Goal: Book appointment/travel/reservation

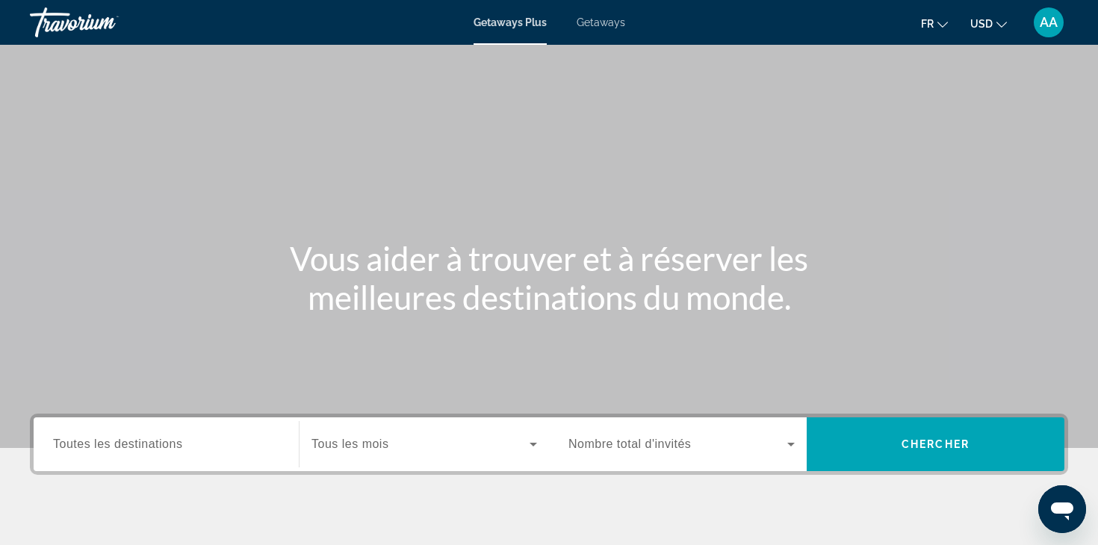
click at [140, 447] on span "Toutes les destinations" at bounding box center [117, 444] width 129 height 13
click at [140, 447] on input "Destination Toutes les destinations" at bounding box center [166, 445] width 226 height 18
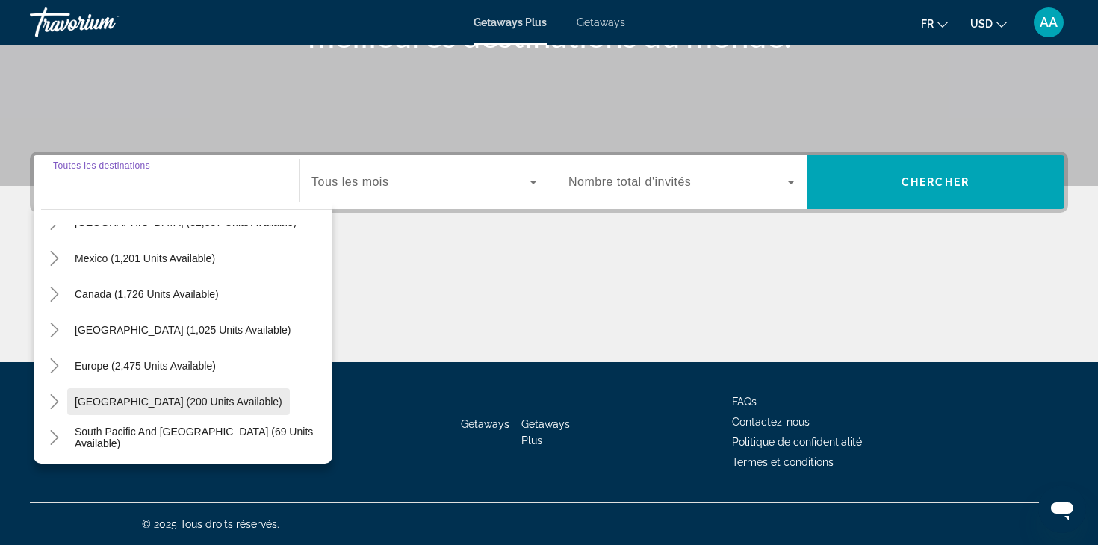
scroll to position [62, 0]
click at [53, 329] on icon "Toggle Caribbean & Atlantic Islands (1,025 units available)" at bounding box center [54, 331] width 15 height 15
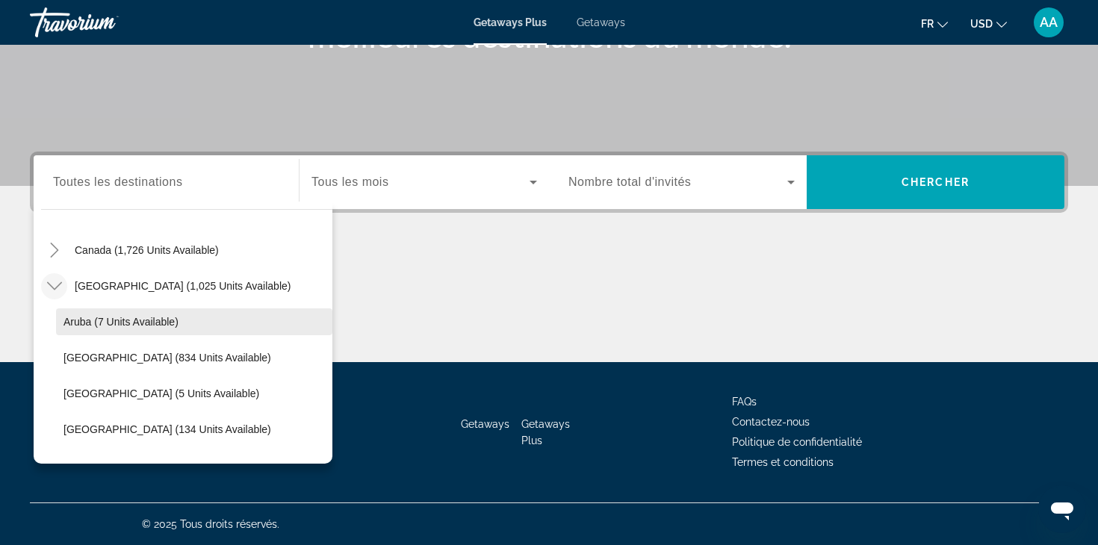
scroll to position [109, 0]
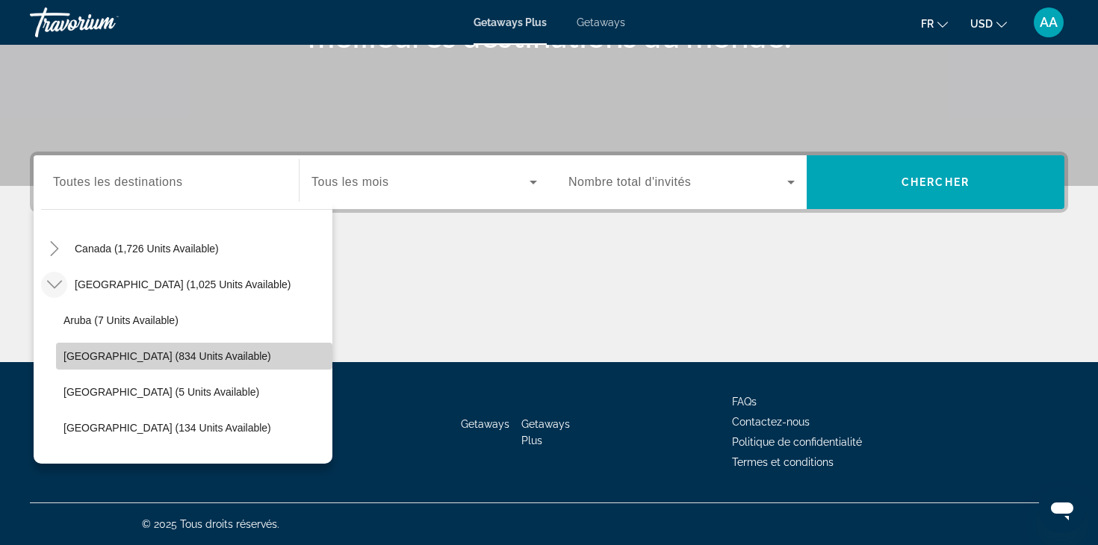
click at [90, 356] on span "[GEOGRAPHIC_DATA] (834 units available)" at bounding box center [167, 356] width 208 height 12
type input "**********"
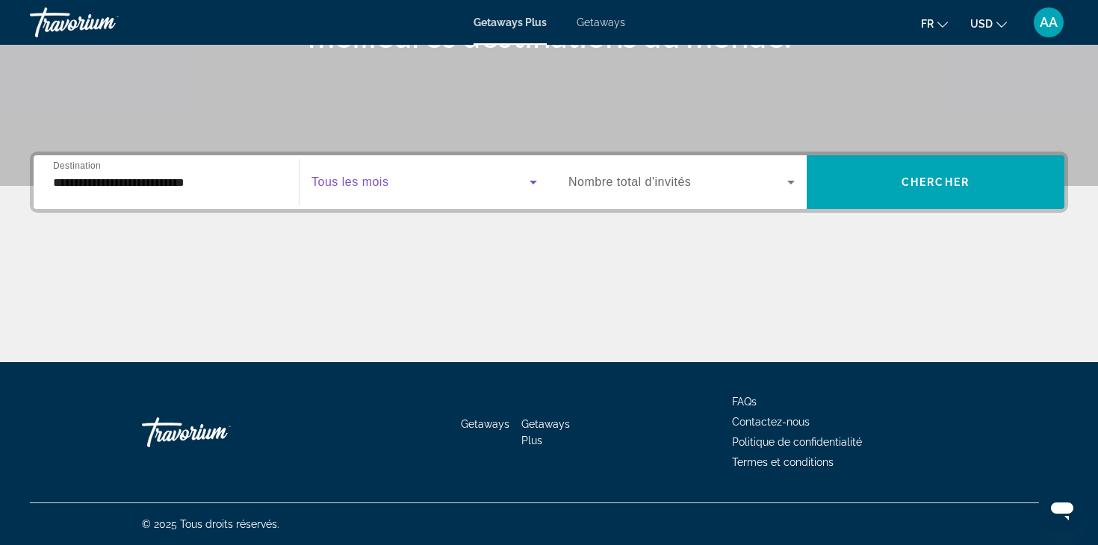
click at [531, 178] on icon "Search widget" at bounding box center [533, 182] width 18 height 18
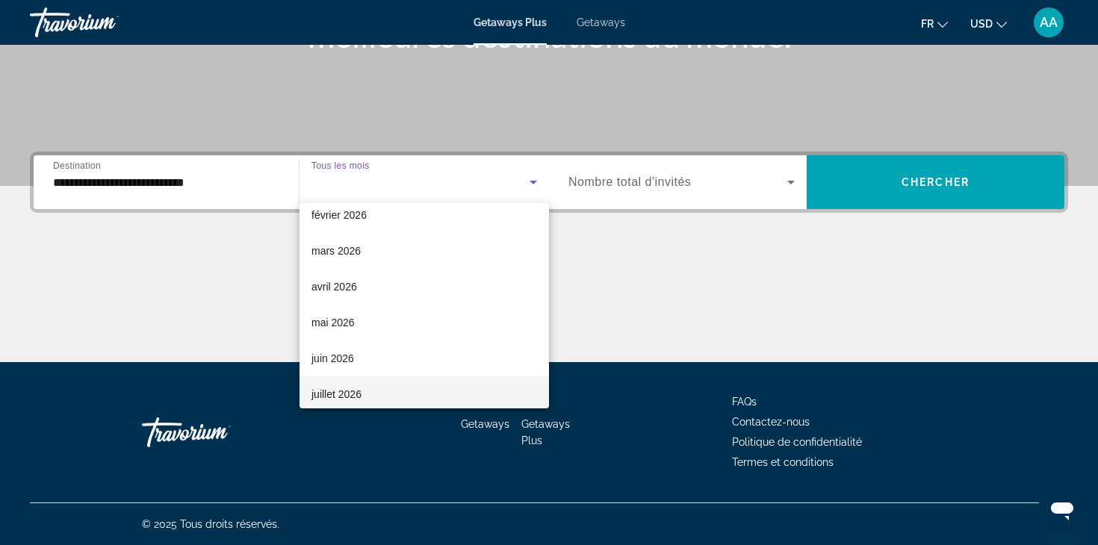
scroll to position [226, 0]
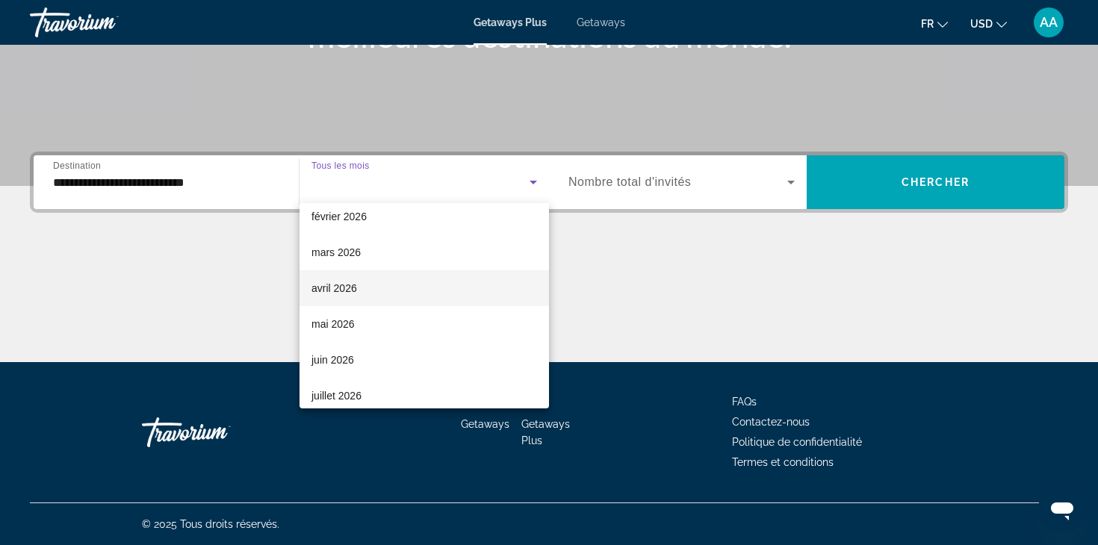
click at [353, 284] on span "avril 2026" at bounding box center [334, 288] width 46 height 18
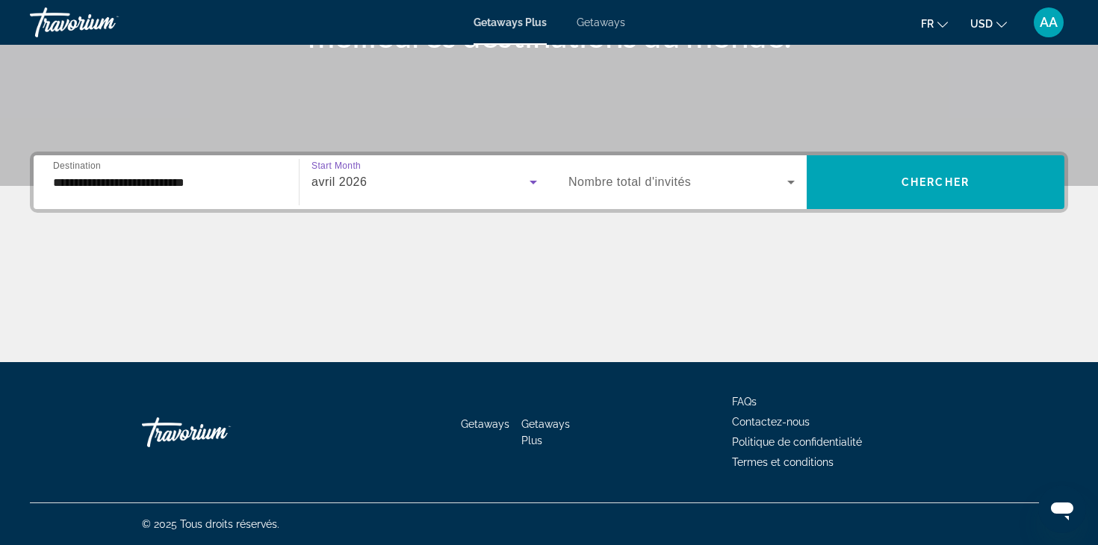
click at [796, 179] on icon "Search widget" at bounding box center [791, 182] width 18 height 18
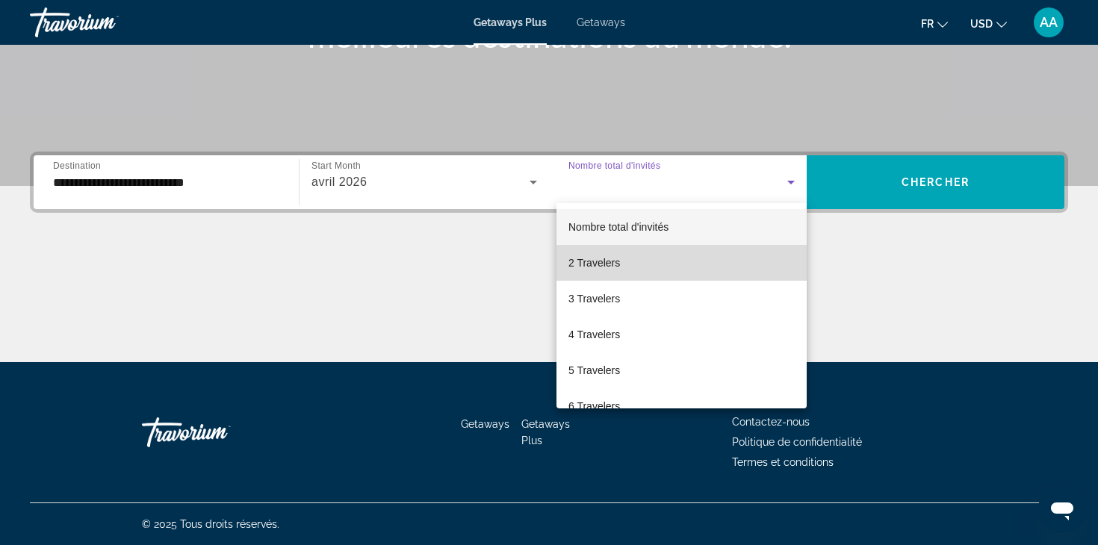
click at [615, 267] on span "2 Travelers" at bounding box center [594, 263] width 52 height 18
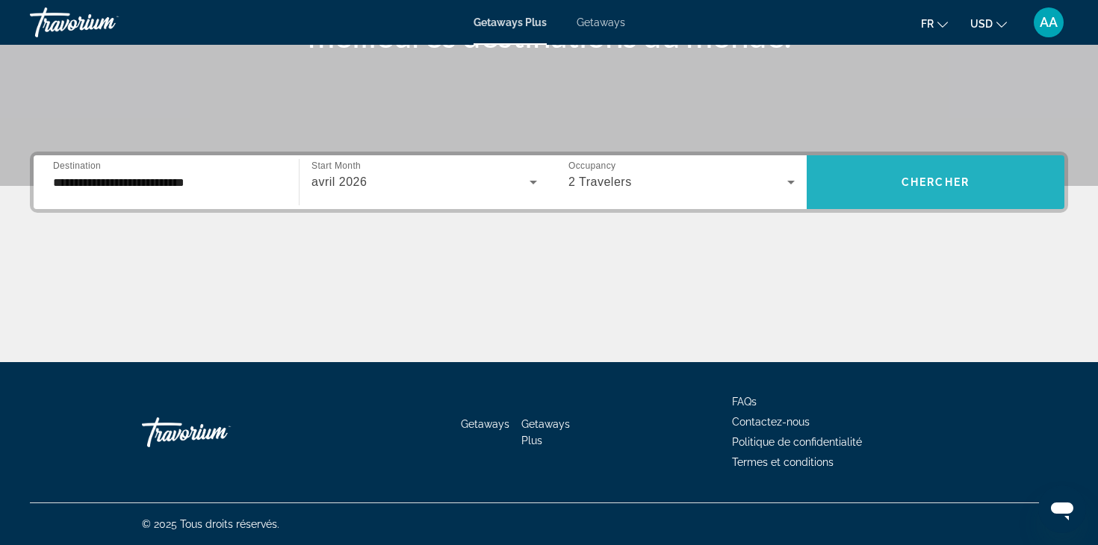
click at [934, 175] on span "Search widget" at bounding box center [936, 182] width 258 height 36
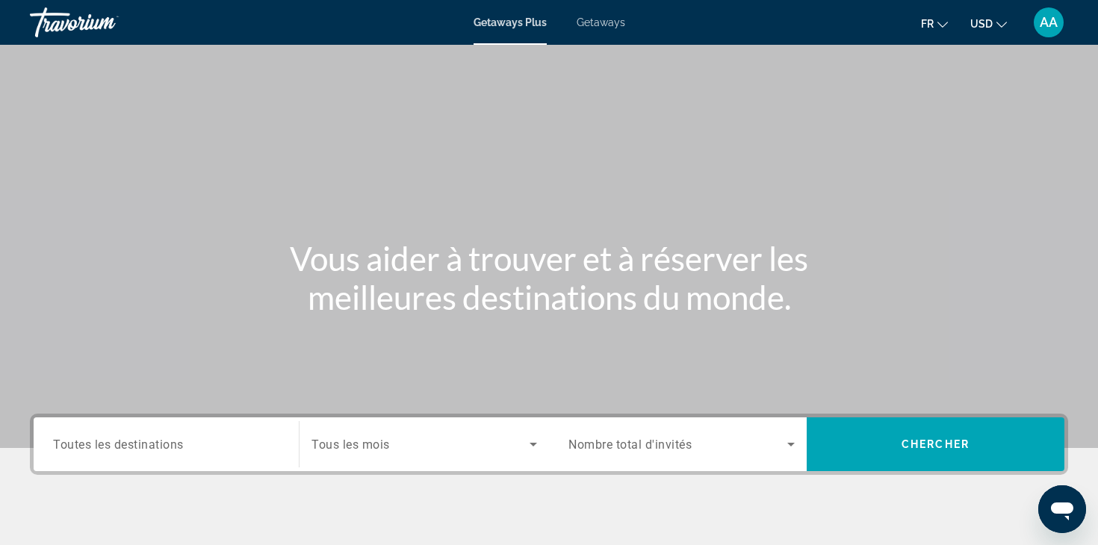
click at [147, 448] on span "Toutes les destinations" at bounding box center [118, 444] width 131 height 14
click at [147, 448] on input "Destination Toutes les destinations" at bounding box center [166, 445] width 226 height 18
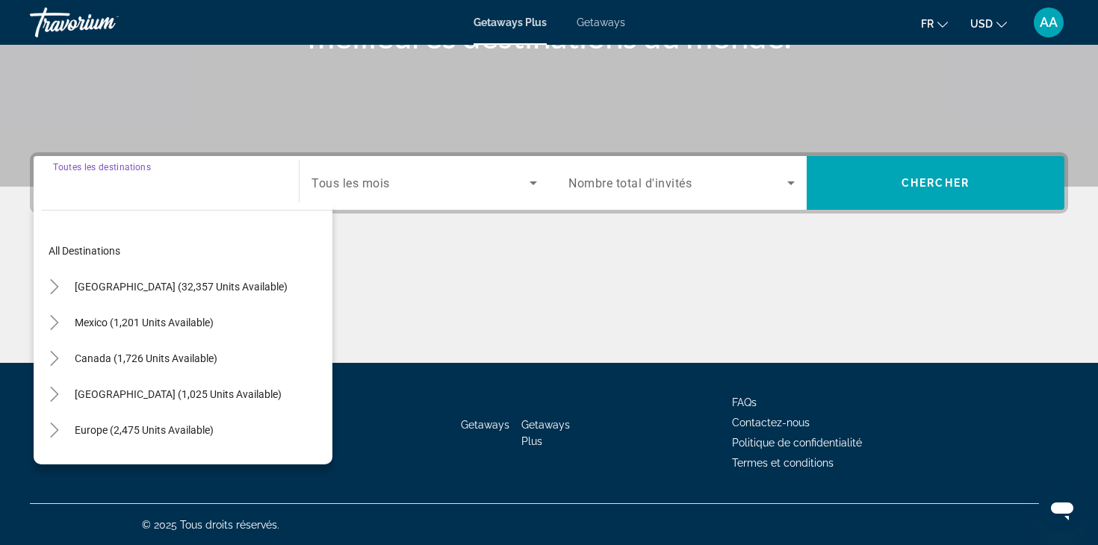
scroll to position [262, 0]
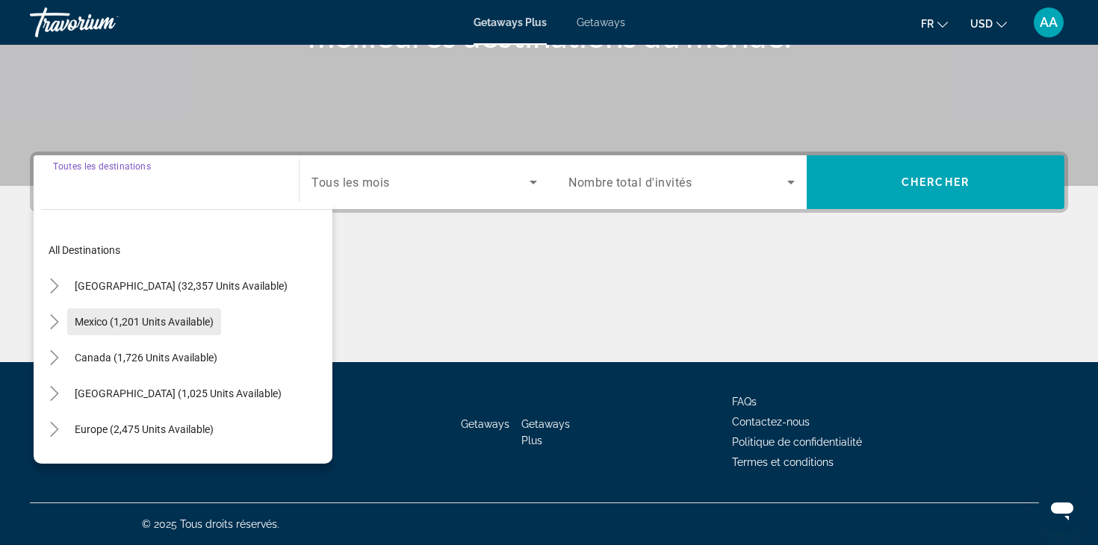
click at [93, 317] on span "Mexico (1,201 units available)" at bounding box center [144, 322] width 139 height 12
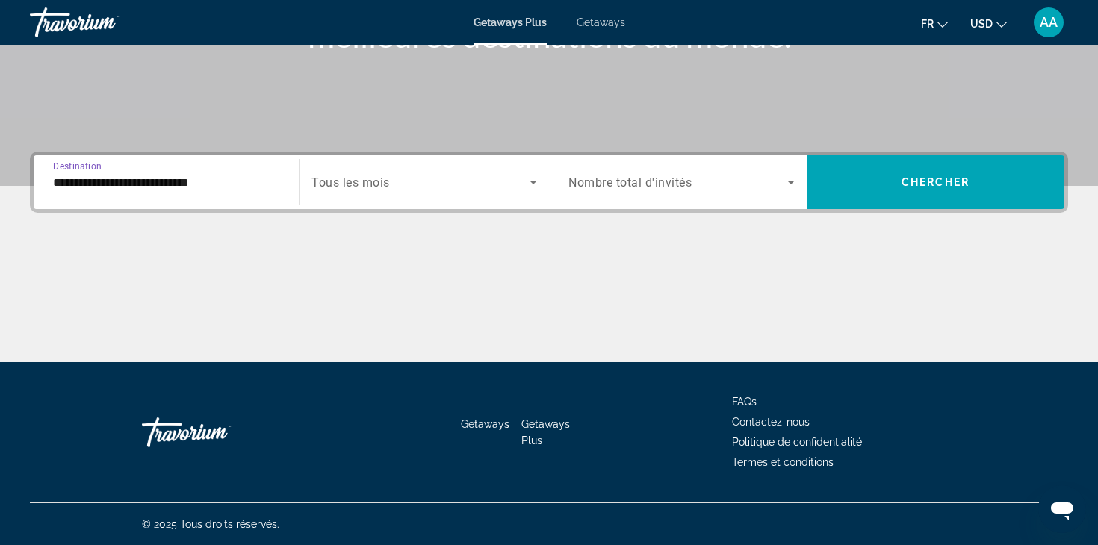
click at [82, 179] on input "**********" at bounding box center [166, 183] width 226 height 18
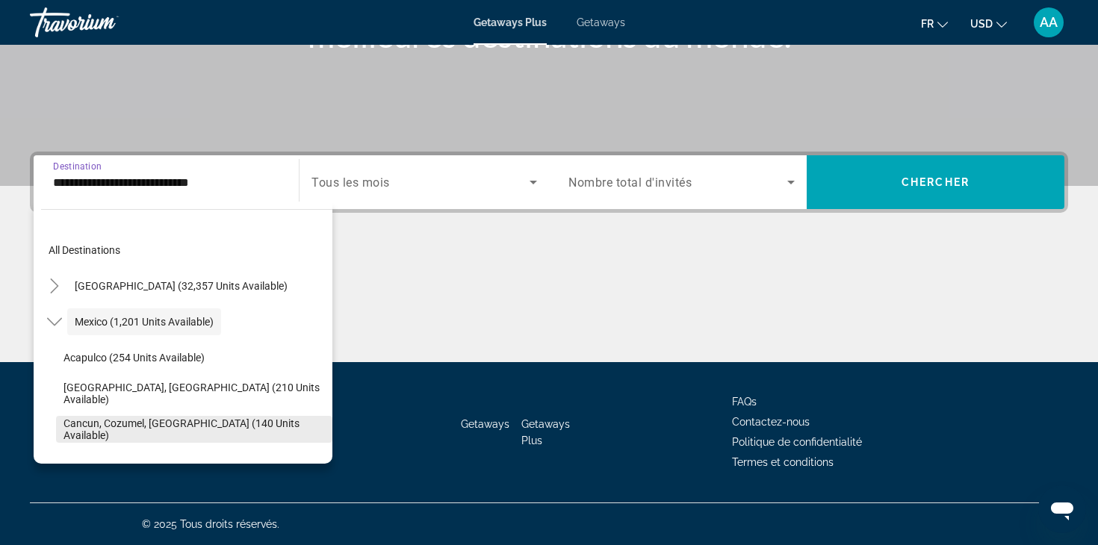
click at [98, 427] on span "Cancun, Cozumel, [GEOGRAPHIC_DATA] (140 units available)" at bounding box center [193, 430] width 261 height 24
type input "**********"
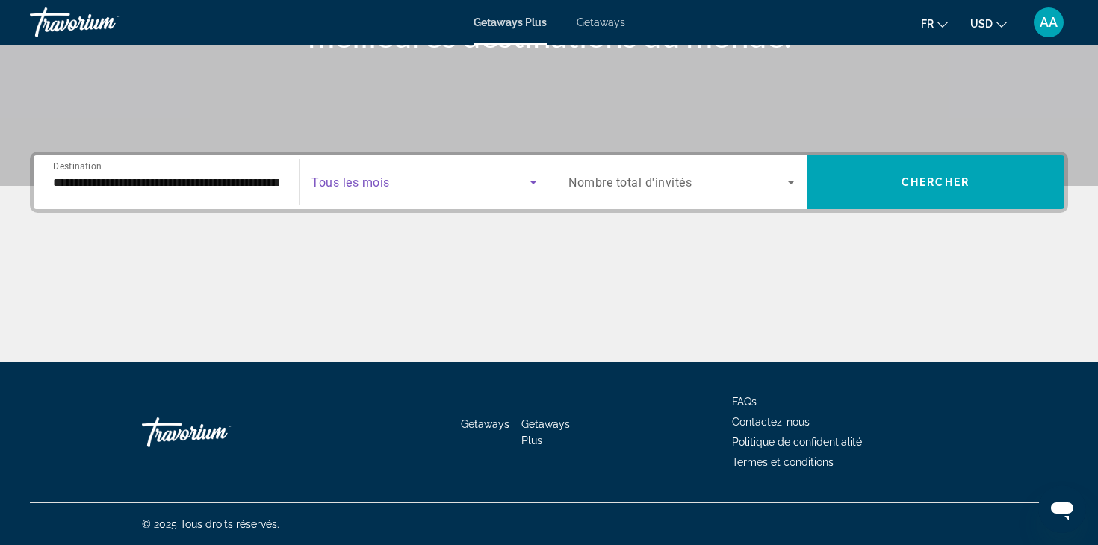
click at [536, 176] on icon "Search widget" at bounding box center [533, 182] width 18 height 18
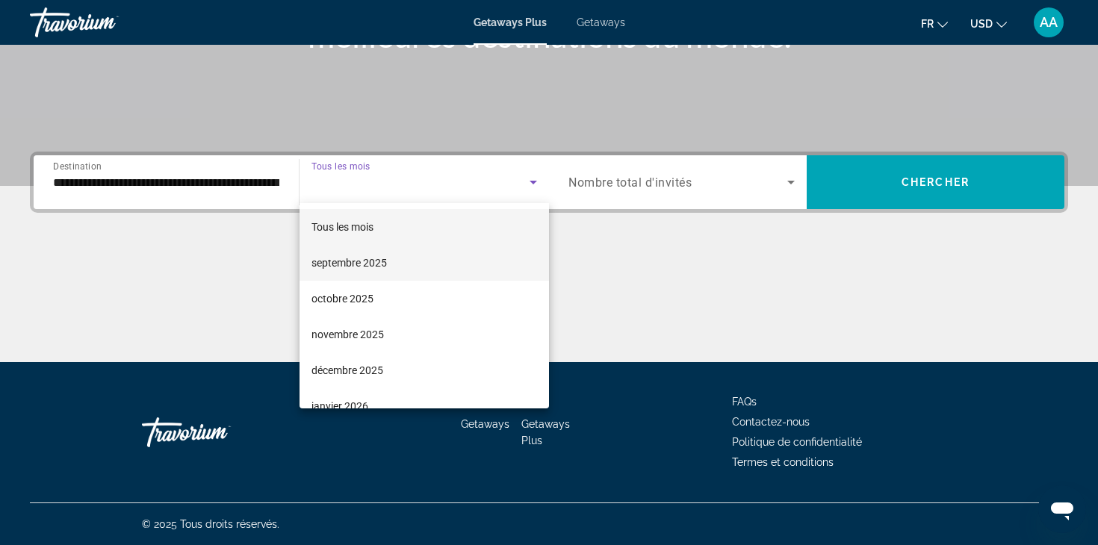
click at [361, 267] on span "septembre 2025" at bounding box center [348, 263] width 75 height 18
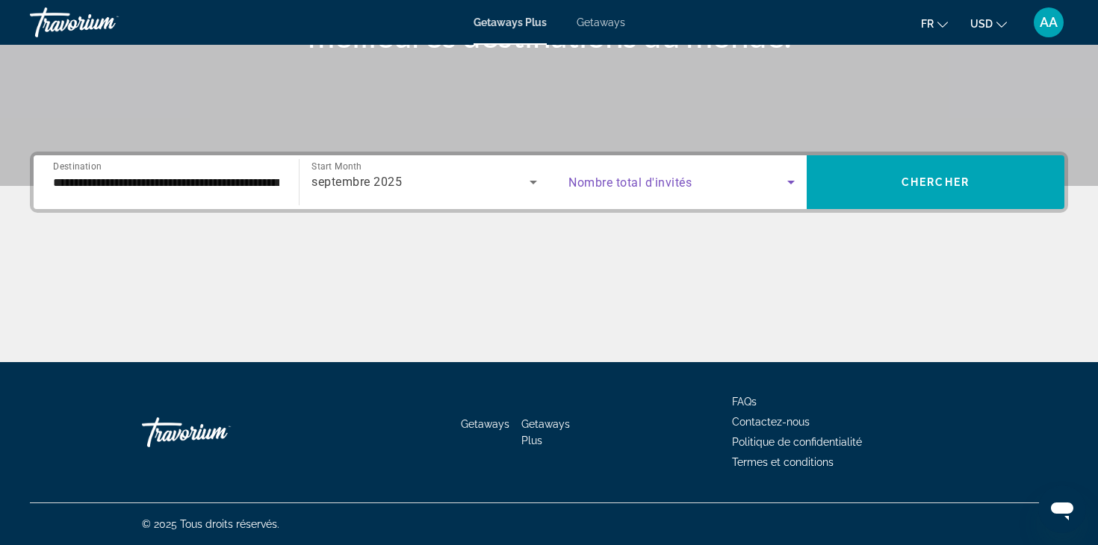
click at [798, 181] on icon "Search widget" at bounding box center [791, 182] width 18 height 18
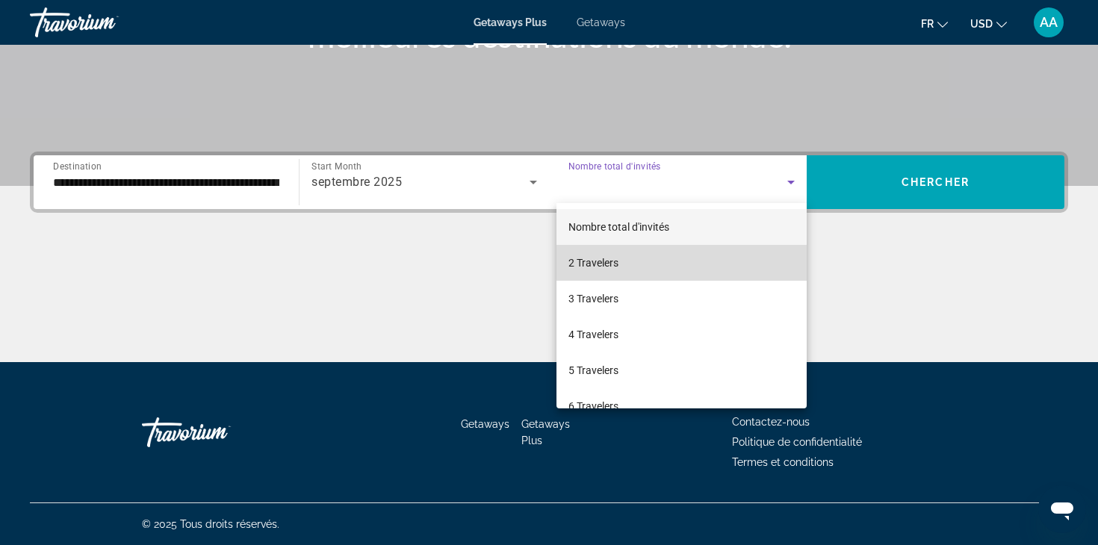
click at [613, 258] on span "2 Travelers" at bounding box center [593, 263] width 50 height 18
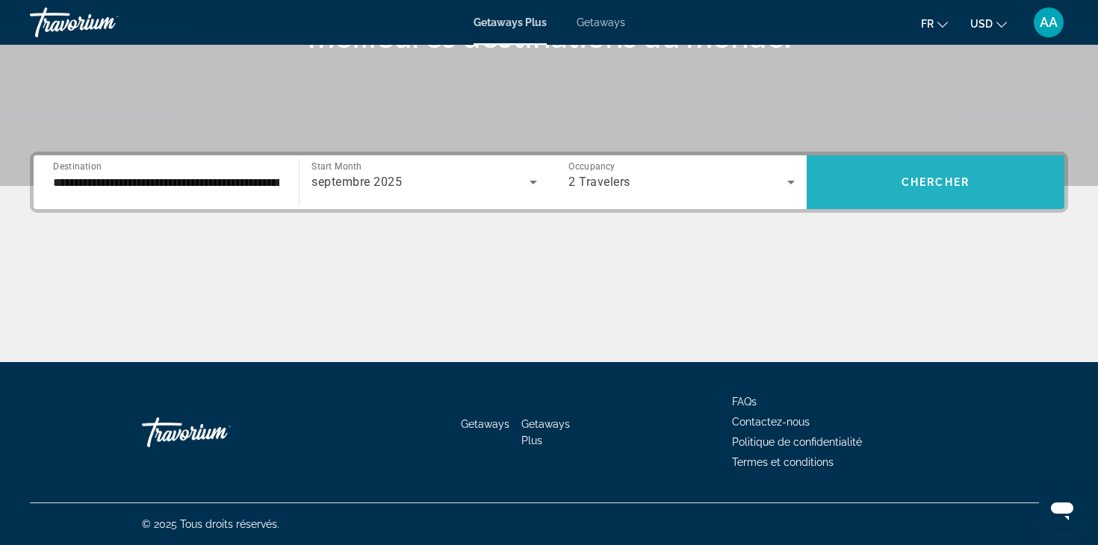
click at [934, 174] on span "Search widget" at bounding box center [936, 182] width 258 height 36
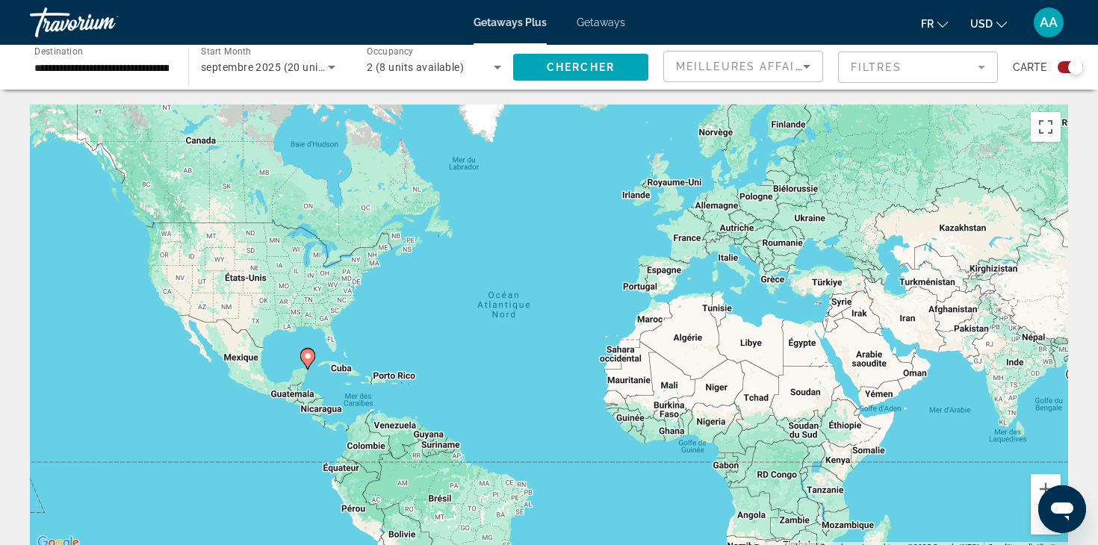
click at [342, 370] on div "Pour activer le glissement avec le clavier, appuyez sur Alt+Entrée. Une fois ce…" at bounding box center [549, 329] width 1038 height 448
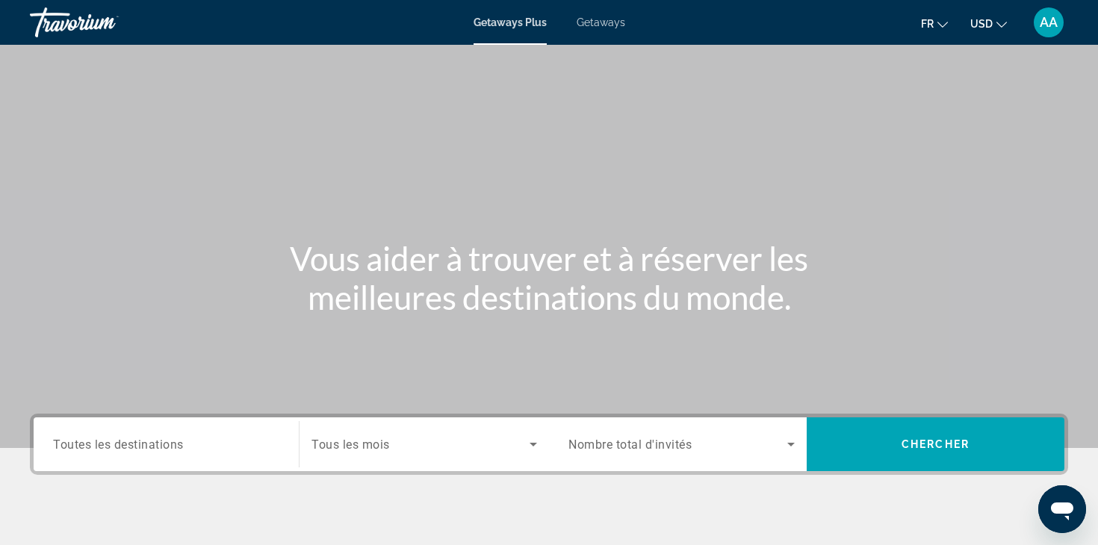
click at [607, 18] on span "Getaways" at bounding box center [601, 22] width 49 height 12
click at [117, 436] on input "Destination Toutes les destinations" at bounding box center [166, 445] width 226 height 18
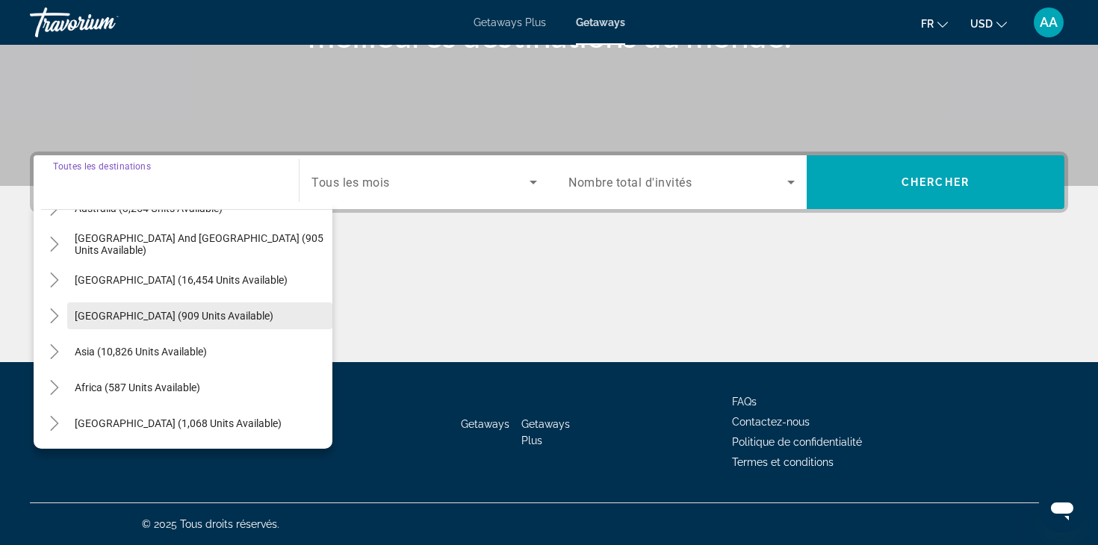
scroll to position [262, 0]
click at [57, 349] on icon "Toggle Asia (10,826 units available)" at bounding box center [54, 351] width 15 height 15
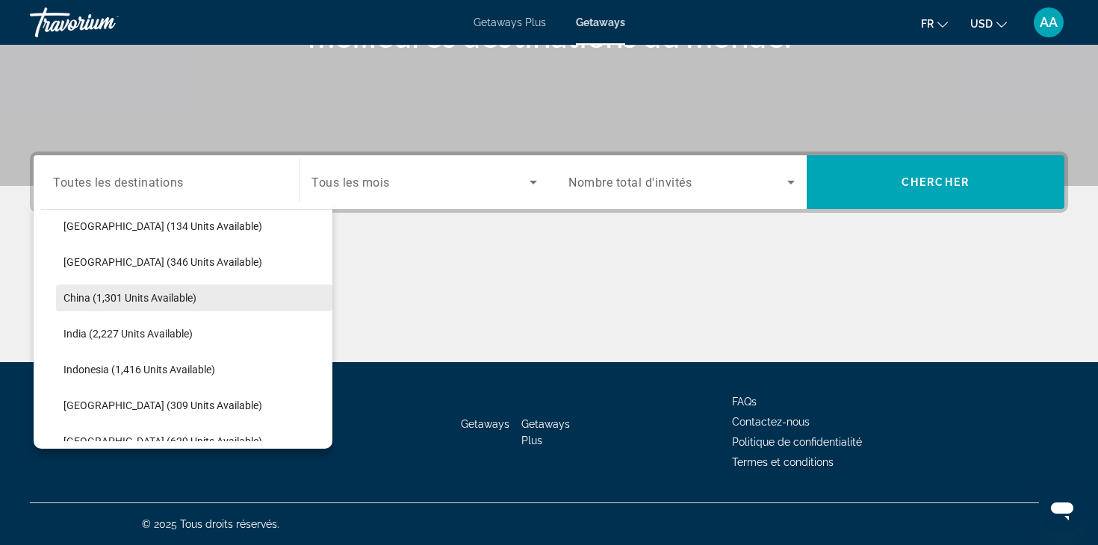
scroll to position [394, 0]
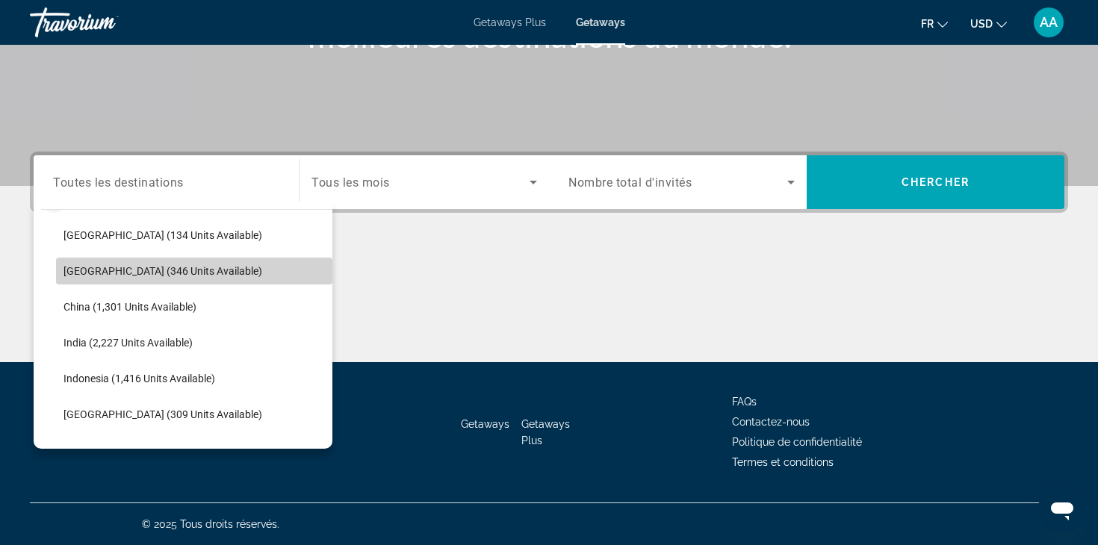
click at [87, 274] on span "[GEOGRAPHIC_DATA] (346 units available)" at bounding box center [162, 271] width 199 height 12
type input "**********"
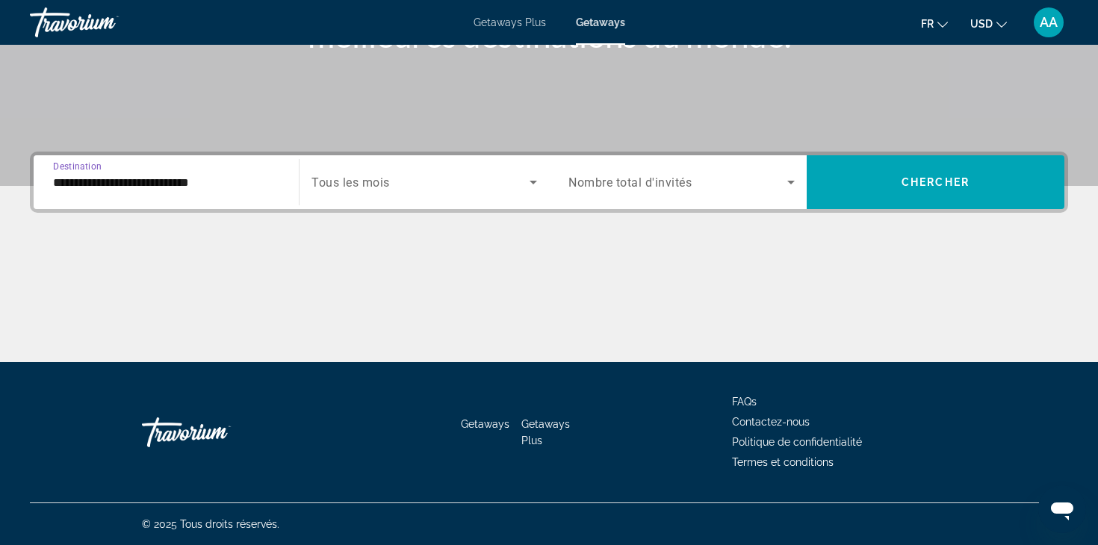
click at [536, 180] on icon "Search widget" at bounding box center [533, 182] width 18 height 18
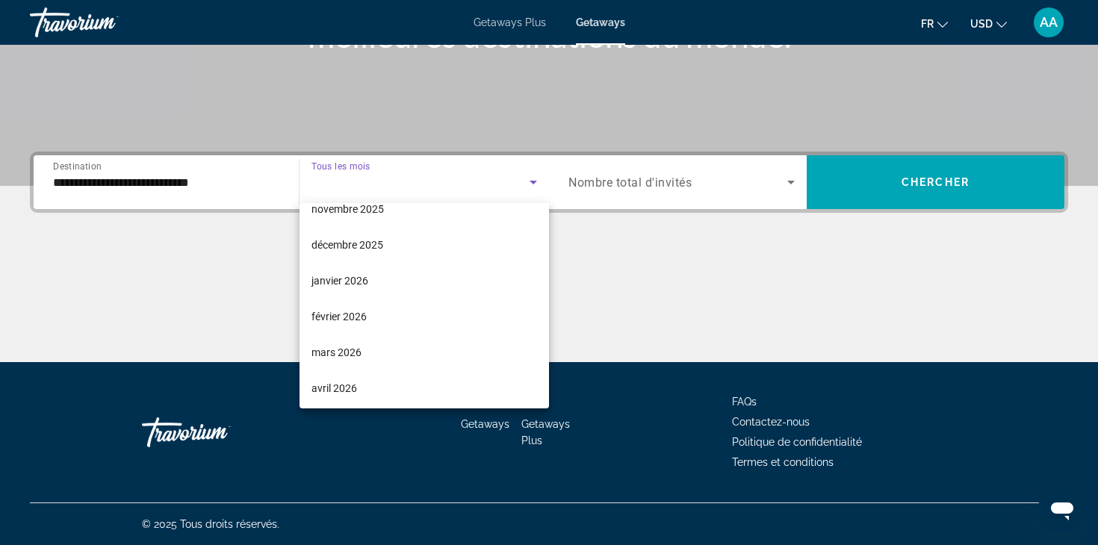
scroll to position [128, 0]
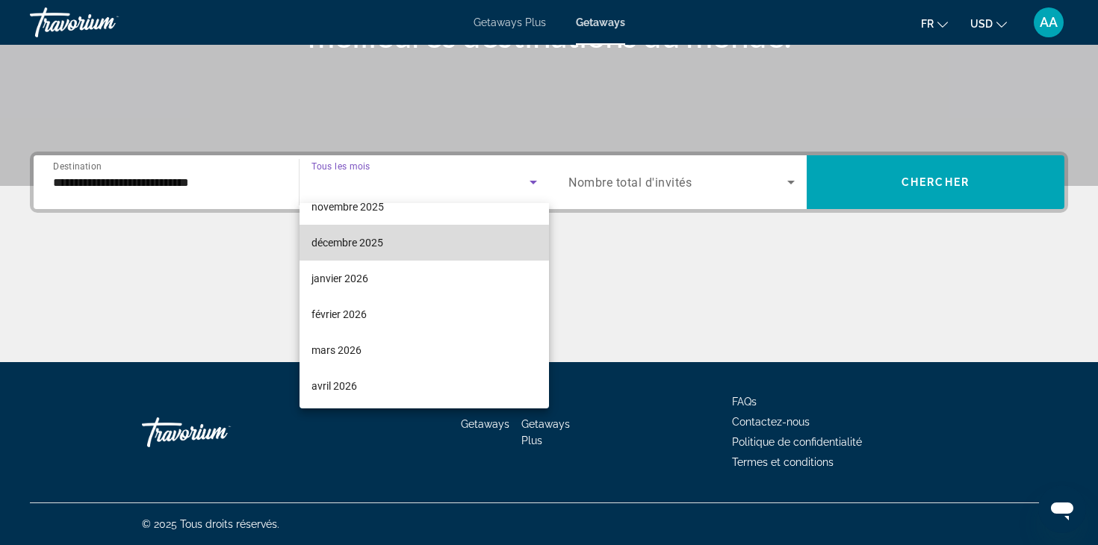
click at [353, 243] on span "décembre 2025" at bounding box center [347, 243] width 72 height 18
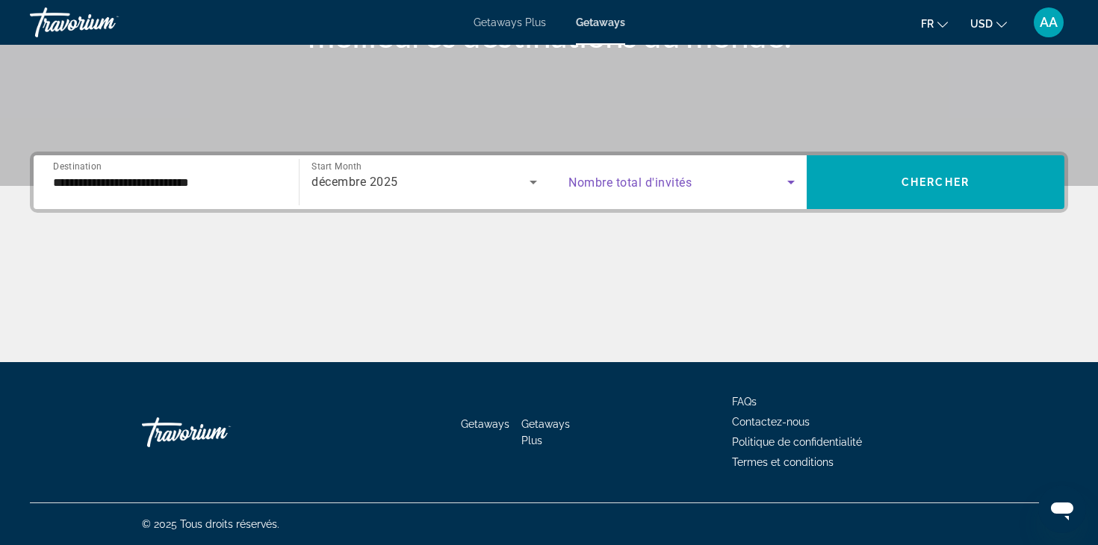
click at [792, 179] on icon "Search widget" at bounding box center [791, 182] width 18 height 18
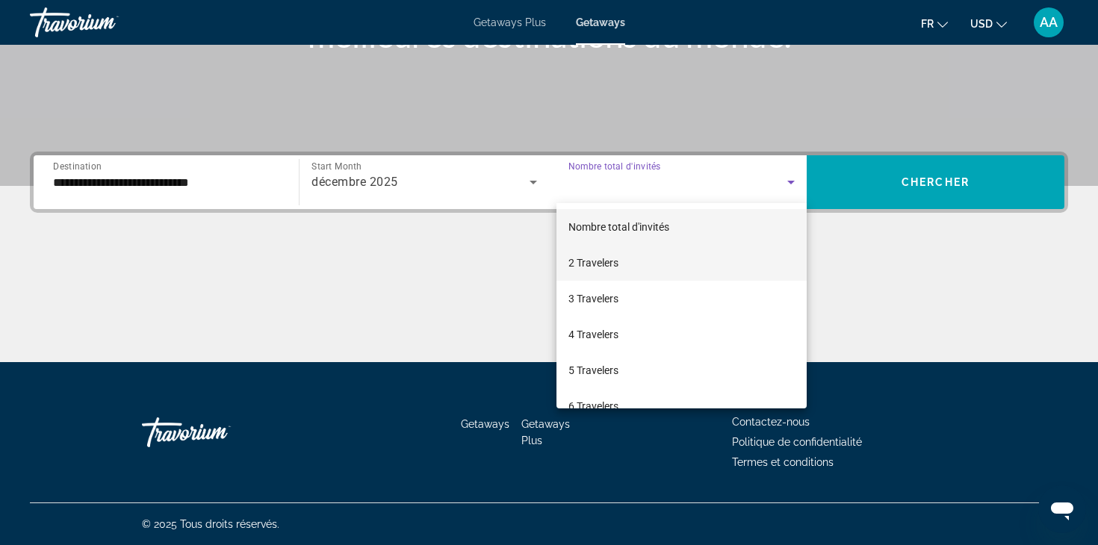
click at [617, 266] on span "2 Travelers" at bounding box center [593, 263] width 50 height 18
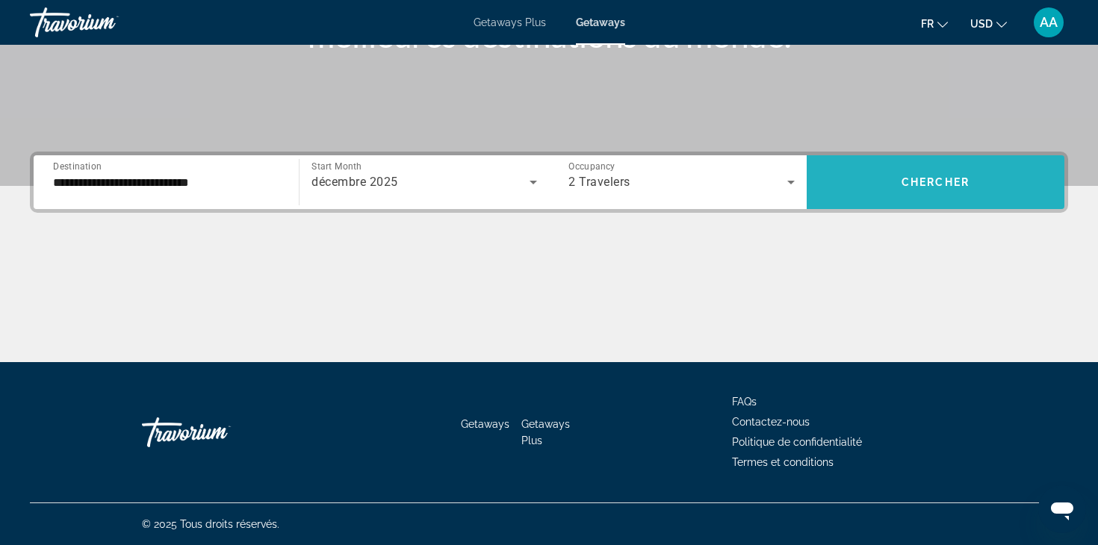
click at [925, 175] on span "Search widget" at bounding box center [936, 182] width 258 height 36
